Goal: Find specific page/section: Find specific page/section

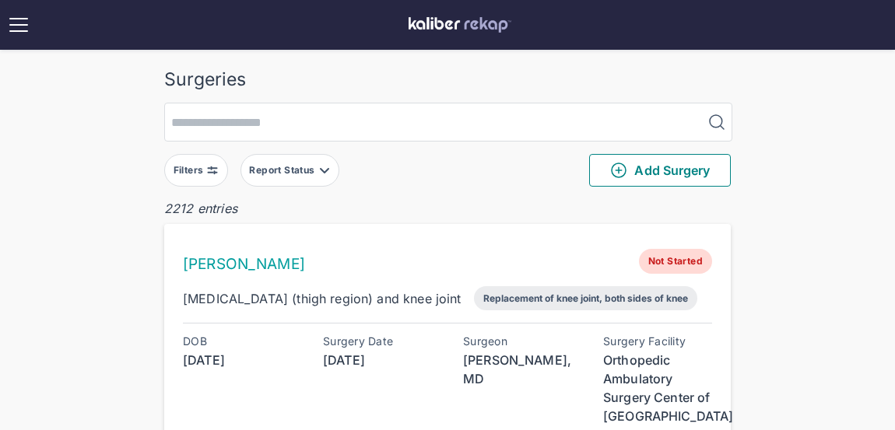
click at [191, 175] on div "Filters" at bounding box center [189, 170] width 33 height 12
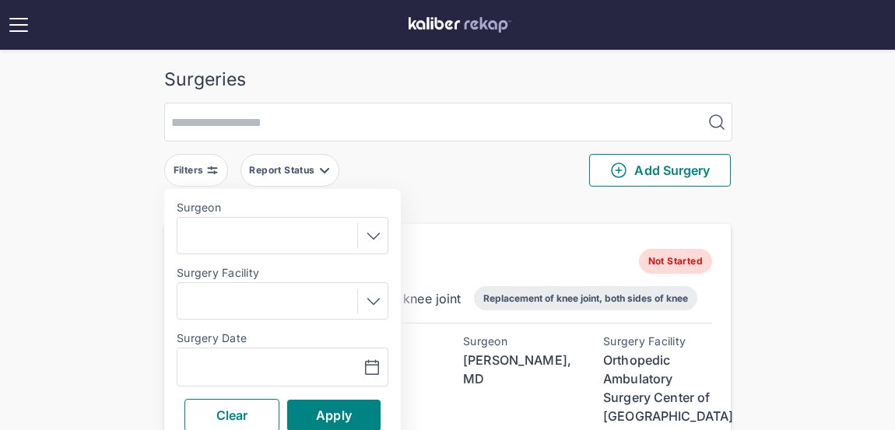
click at [212, 348] on div "Surgery Date Navigate forward to interact with the calendar and select a date. …" at bounding box center [283, 359] width 212 height 54
click at [211, 359] on div "Navigate forward to interact with the calendar and select a date. Press the que…" at bounding box center [283, 367] width 212 height 39
click at [229, 373] on input "text" at bounding box center [229, 367] width 90 height 19
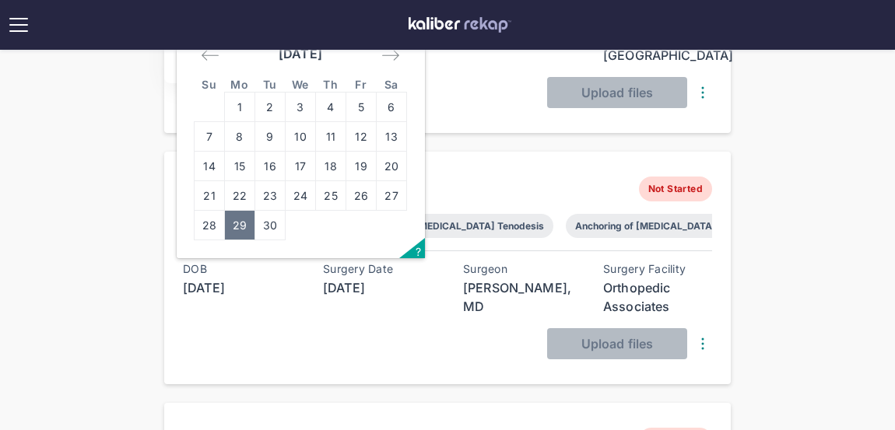
scroll to position [231, 0]
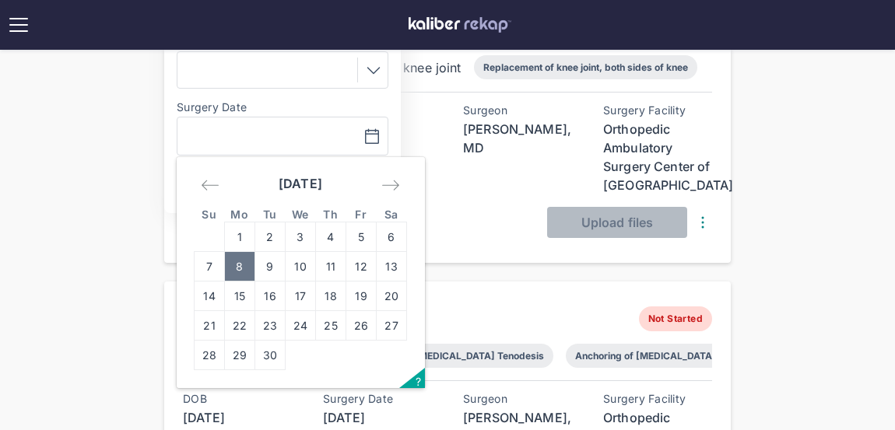
click at [236, 267] on td "8" at bounding box center [240, 267] width 30 height 30
type input "**********"
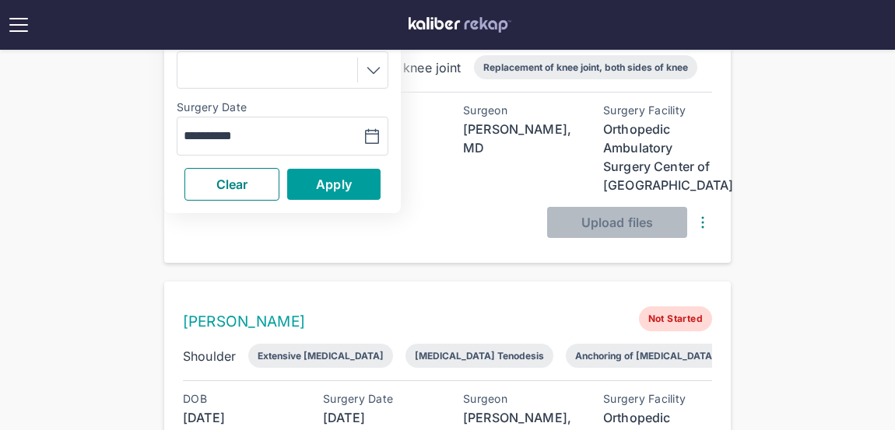
click at [343, 184] on span "Apply" at bounding box center [334, 185] width 36 height 16
